Goal: Task Accomplishment & Management: Use online tool/utility

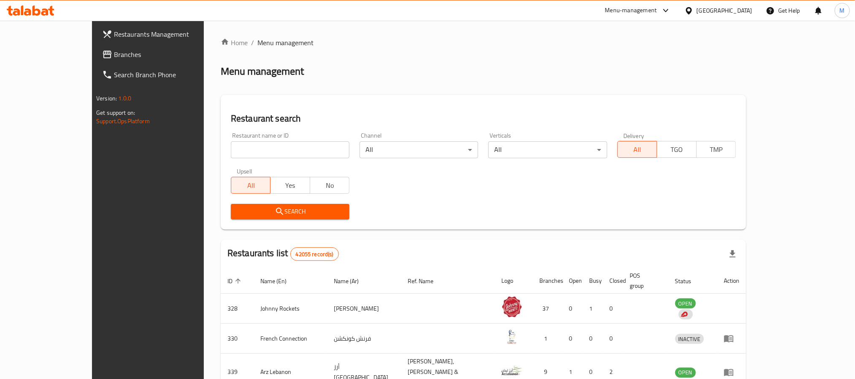
click at [114, 57] on span "Branches" at bounding box center [171, 54] width 114 height 10
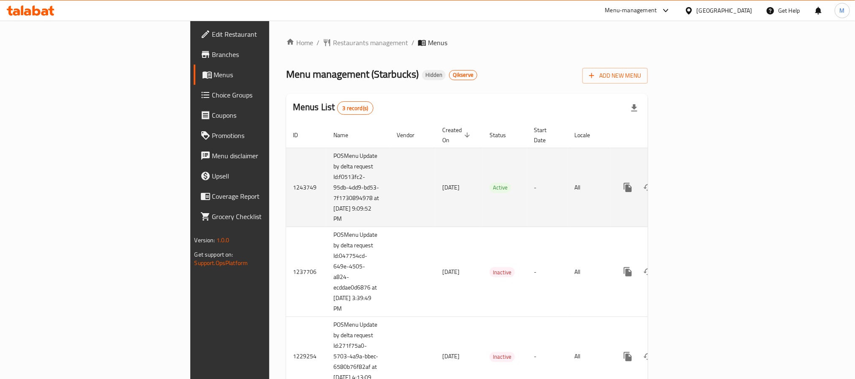
click at [699, 184] on link "enhanced table" at bounding box center [689, 187] width 20 height 20
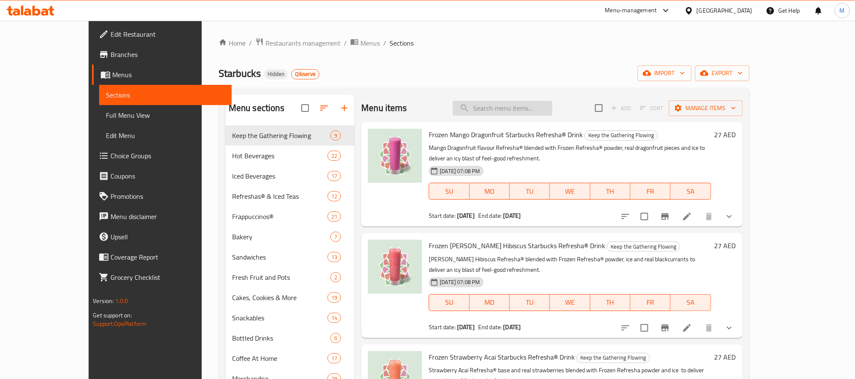
click at [553, 108] on input "search" at bounding box center [503, 108] width 100 height 15
paste input "Crème Brulee Brown Sugar Frappuccino"
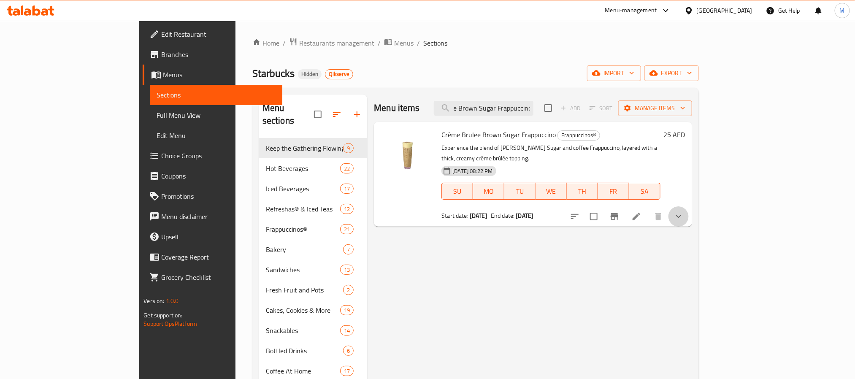
click at [689, 210] on button "show more" at bounding box center [679, 216] width 20 height 20
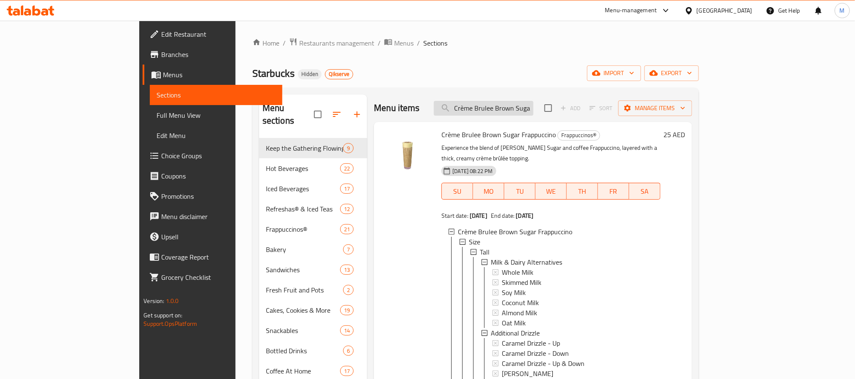
click at [534, 111] on input "Crème Brulee Brown Sugar Frappuccino" at bounding box center [484, 108] width 100 height 15
click at [503, 105] on input "Crème Brulee Brown Sugar Frappuccino" at bounding box center [484, 108] width 100 height 15
click at [523, 113] on input "Crème Brulee Brown Sugar Frappuccino" at bounding box center [484, 108] width 100 height 15
click at [534, 110] on input "Crème Brulee Brown Sugar Frappuccino" at bounding box center [484, 108] width 100 height 15
click at [534, 105] on input "Crème Brulee Brown Sugar Frappuccino" at bounding box center [484, 108] width 100 height 15
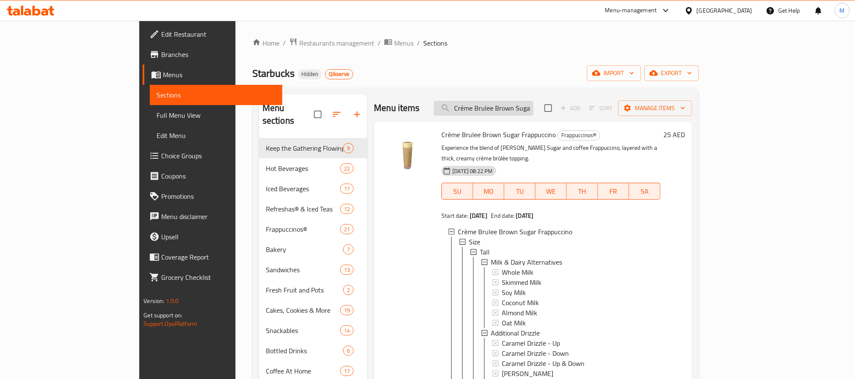
drag, startPoint x: 539, startPoint y: 108, endPoint x: 486, endPoint y: 116, distance: 52.9
click at [486, 116] on input "Crème Brulee Brown Sugar Frappuccino" at bounding box center [484, 108] width 100 height 15
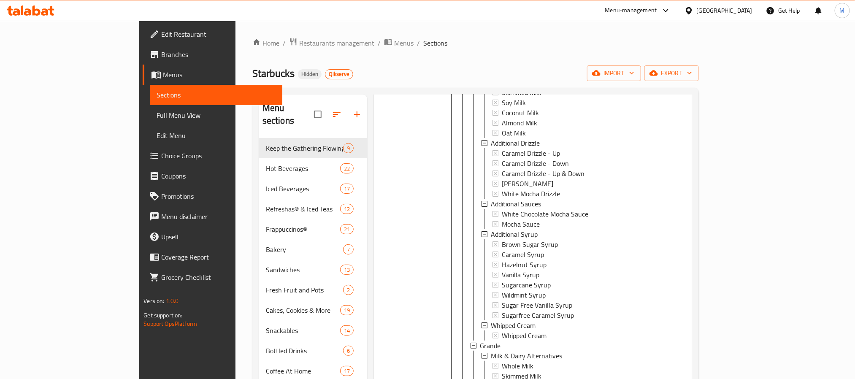
scroll to position [1, 0]
type input "Brown Sugar Frappuccino"
click at [161, 52] on span "Branches" at bounding box center [218, 54] width 114 height 10
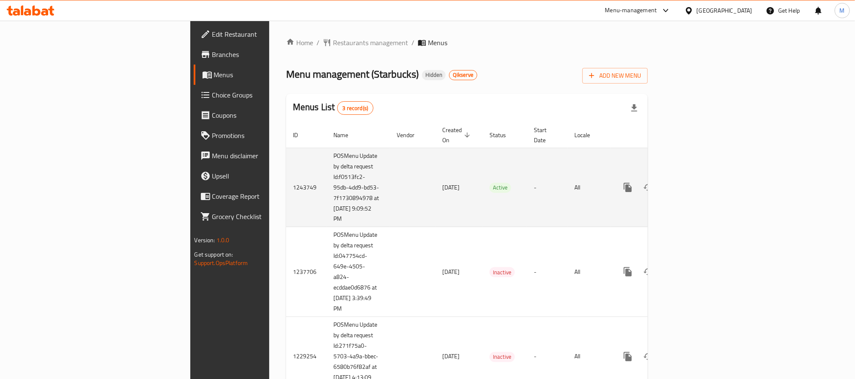
click at [694, 182] on icon "enhanced table" at bounding box center [689, 187] width 10 height 10
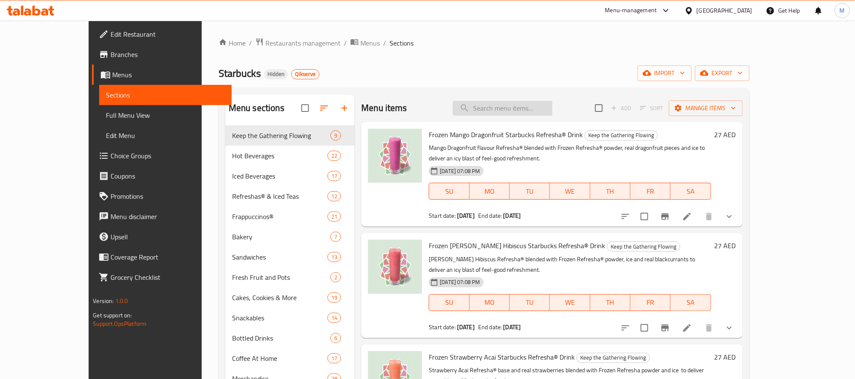
click at [553, 114] on input "search" at bounding box center [503, 108] width 100 height 15
paste input "Crème Brulee Brown Sugar Frappuccino"
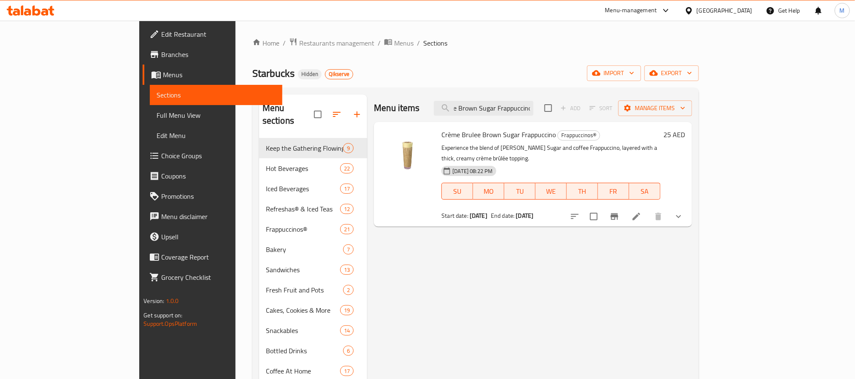
type input "Crème Brulee Brown Sugar Frappuccino"
click at [620, 212] on icon "Branch-specific-item" at bounding box center [615, 217] width 10 height 10
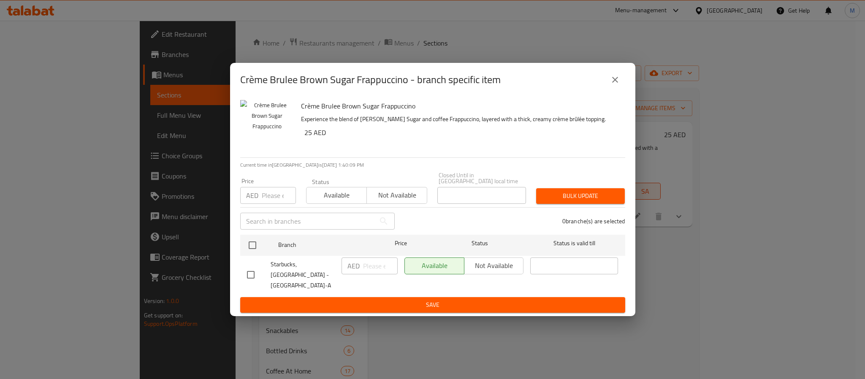
click at [619, 82] on icon "close" at bounding box center [615, 80] width 10 height 10
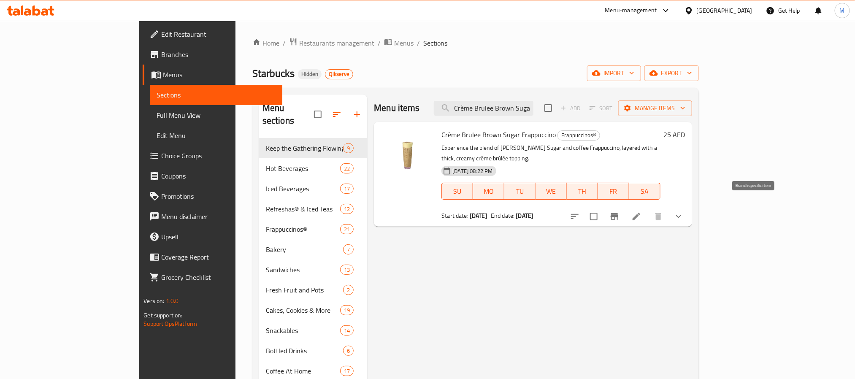
click at [619, 213] on icon "Branch-specific-item" at bounding box center [615, 216] width 8 height 7
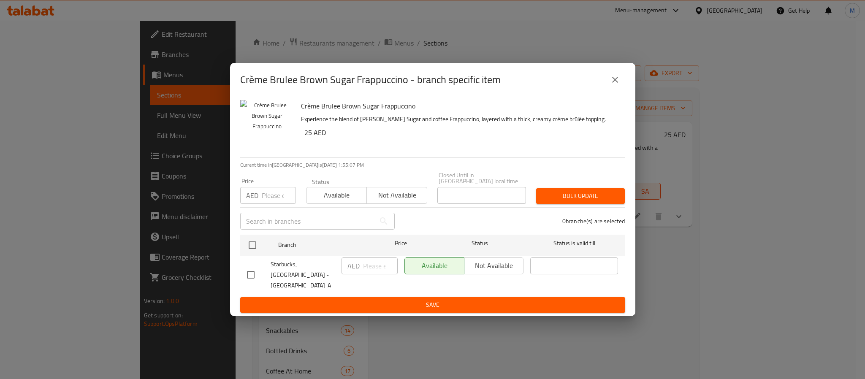
click at [152, 146] on div "Crème Brulee Brown Sugar Frappuccino - branch specific item Crème Brulee Brown …" at bounding box center [432, 189] width 865 height 379
click at [632, 76] on div "Crème Brulee Brown Sugar Frappuccino - branch specific item" at bounding box center [432, 80] width 405 height 34
click at [619, 80] on icon "close" at bounding box center [615, 80] width 10 height 10
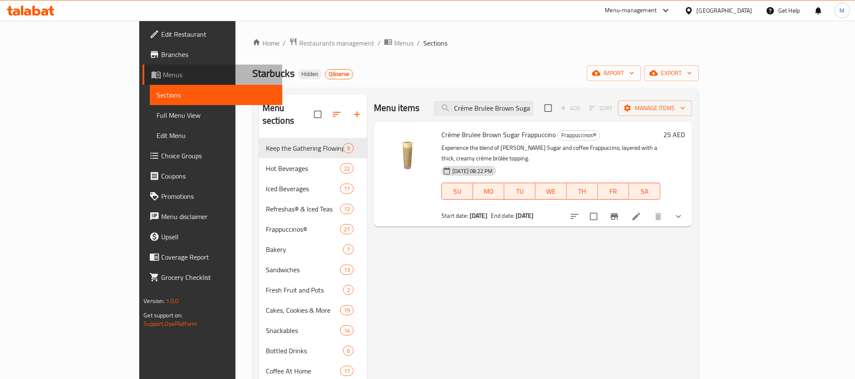
click at [163, 75] on span "Menus" at bounding box center [219, 75] width 112 height 10
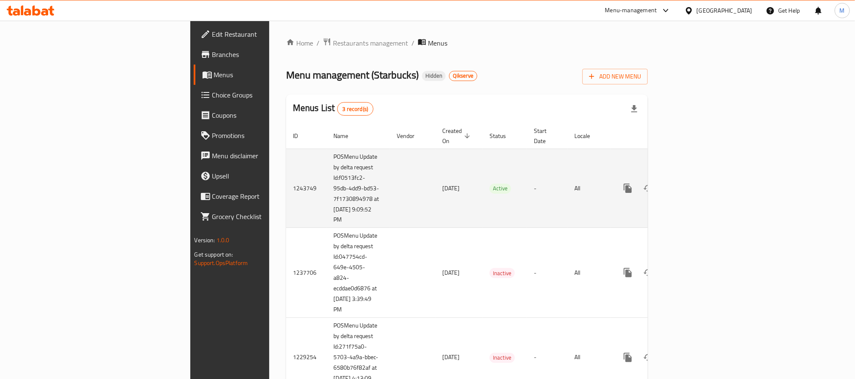
drag, startPoint x: 240, startPoint y: 209, endPoint x: 204, endPoint y: 204, distance: 36.2
click at [327, 204] on td "POSMenu Update by delta request Id:f0513fc2-95db-4dd9-bd53-7f1730894978 at [DAT…" at bounding box center [358, 188] width 63 height 79
click at [286, 206] on td "1243749" at bounding box center [306, 188] width 41 height 79
